Goal: Task Accomplishment & Management: Manage account settings

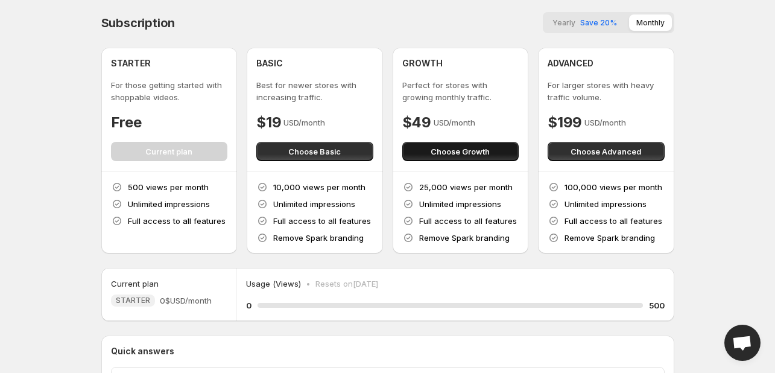
click at [453, 156] on span "Choose Growth" at bounding box center [460, 151] width 59 height 12
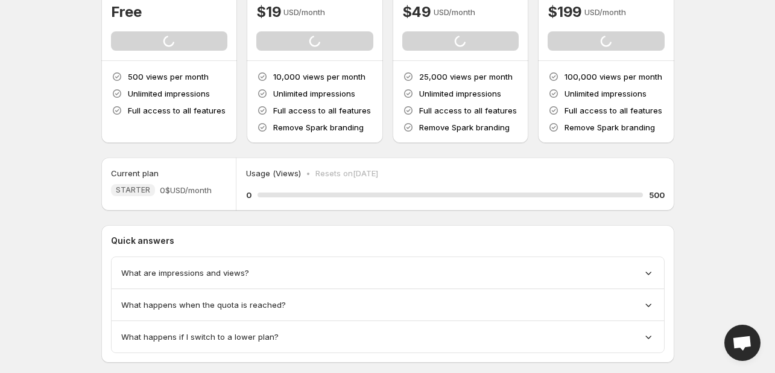
scroll to position [135, 0]
